Goal: Information Seeking & Learning: Find specific page/section

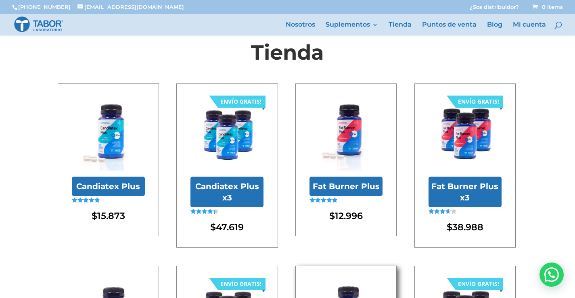
scroll to position [6, 0]
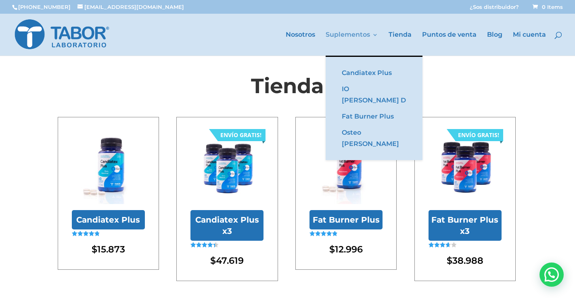
click at [336, 37] on link "Suplementos" at bounding box center [352, 44] width 53 height 24
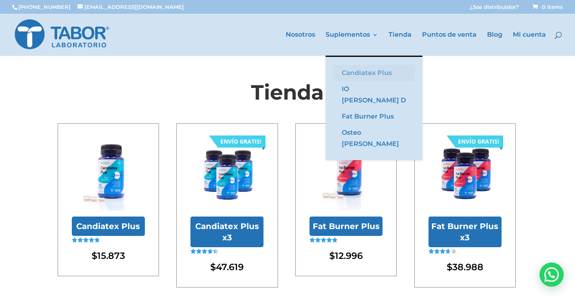
click at [353, 74] on link "Candiatex Plus" at bounding box center [374, 73] width 81 height 16
click at [355, 72] on link "Candiatex Plus" at bounding box center [374, 73] width 81 height 16
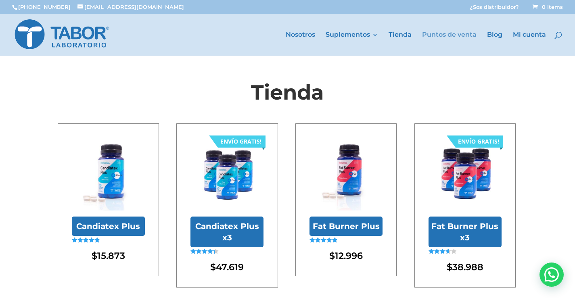
click at [459, 35] on link "Puntos de venta" at bounding box center [449, 44] width 55 height 24
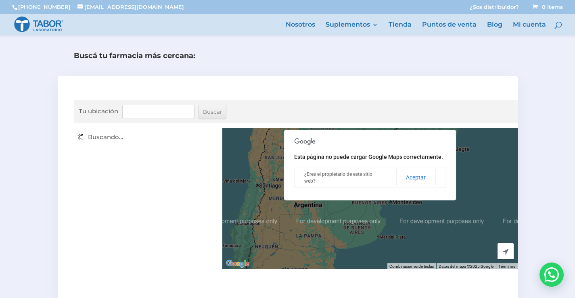
scroll to position [265, 0]
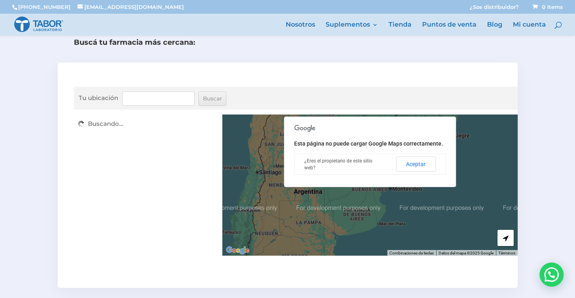
click at [174, 99] on input "Tu ubicación" at bounding box center [158, 99] width 72 height 14
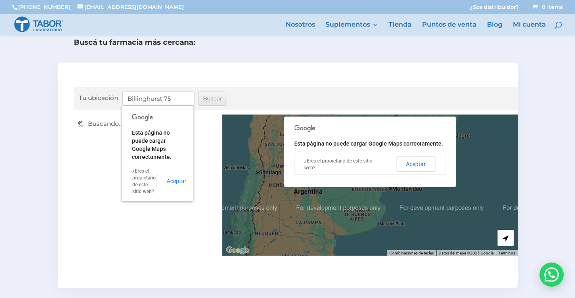
type input "Billinghurst 75"
click at [208, 97] on input "Buscar" at bounding box center [213, 99] width 28 height 14
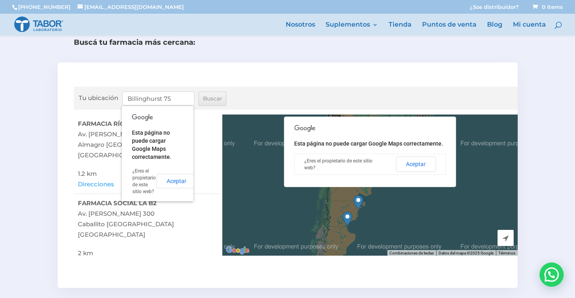
click at [203, 154] on span "[GEOGRAPHIC_DATA]" at bounding box center [147, 155] width 139 height 11
click at [158, 257] on div "Tu ubicación Billinghurst 75 [GEOGRAPHIC_DATA] ← Mover a la izquierda → Mover a…" at bounding box center [288, 176] width 460 height 226
click at [102, 166] on li "FARMACIA RÍO 1 Av. [PERSON_NAME] 4500 [GEOGRAPHIC_DATA] Ciudad de [GEOGRAPHIC_D…" at bounding box center [147, 155] width 147 height 80
click at [172, 180] on button "Aceptar" at bounding box center [177, 181] width 40 height 15
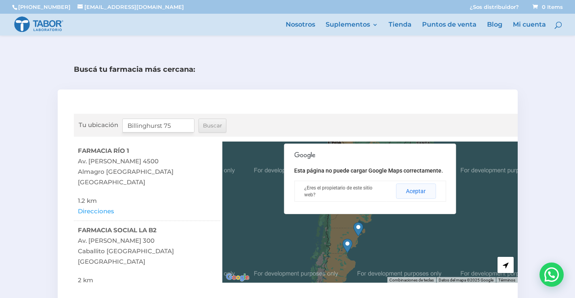
click at [421, 193] on button "Aceptar" at bounding box center [416, 191] width 40 height 15
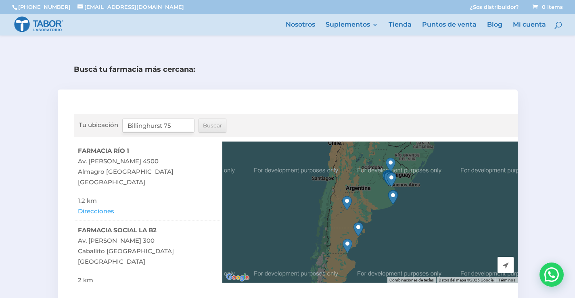
scroll to position [13, 0]
